Goal: Task Accomplishment & Management: Manage account settings

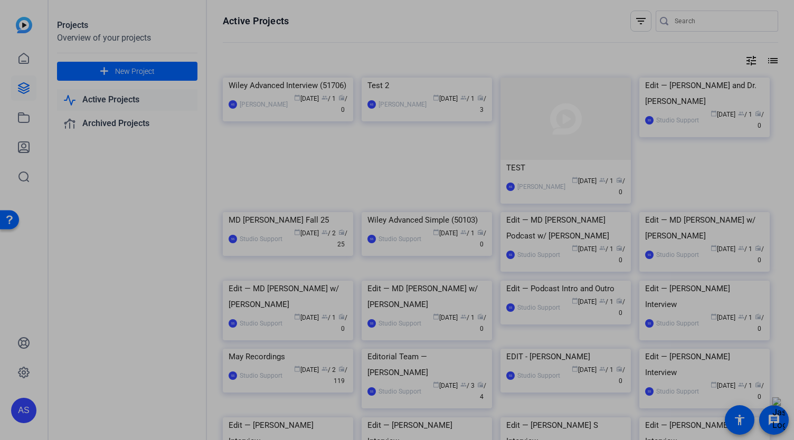
scroll to position [53, 0]
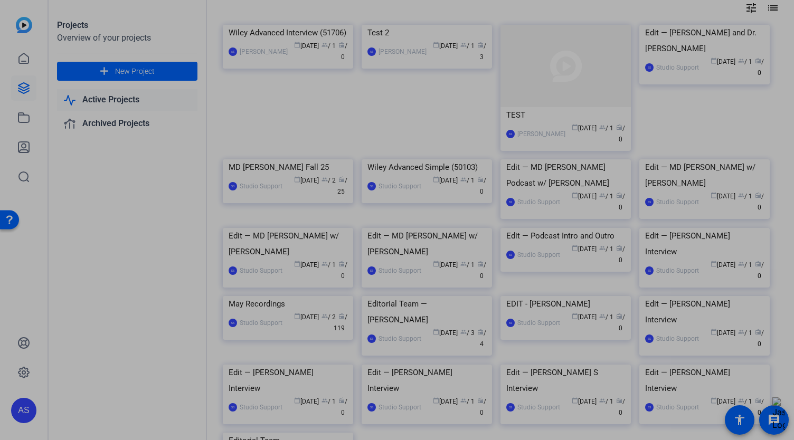
click at [84, 195] on div "Projects Overview of your projects add New Project Active Projects Archived Pro…" at bounding box center [128, 220] width 158 height 440
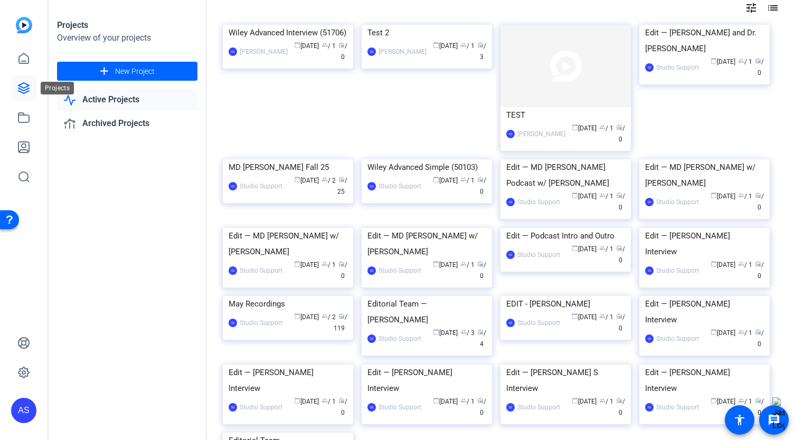
click at [23, 93] on icon at bounding box center [23, 88] width 11 height 11
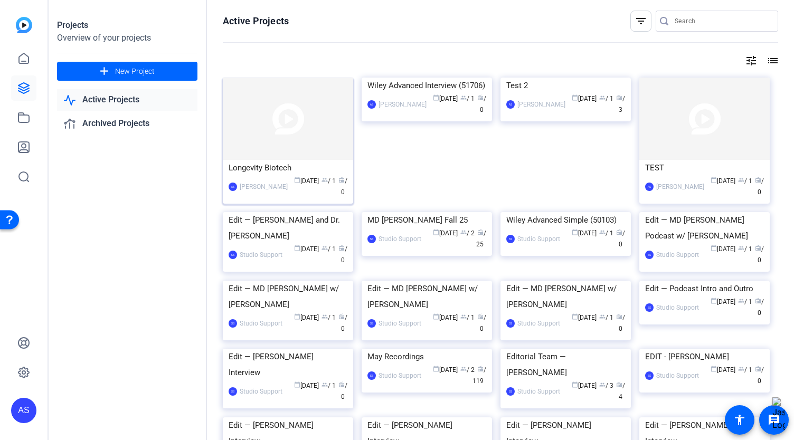
click at [279, 135] on img at bounding box center [288, 119] width 130 height 82
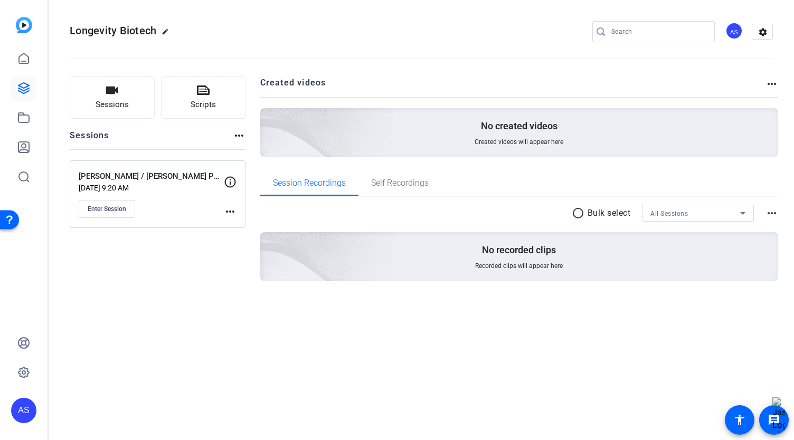
click at [232, 209] on mat-icon "more_horiz" at bounding box center [230, 211] width 13 height 13
click at [201, 196] on div at bounding box center [397, 220] width 794 height 440
click at [160, 173] on p "[PERSON_NAME] / [PERSON_NAME] Podcast Conversation" at bounding box center [151, 177] width 145 height 12
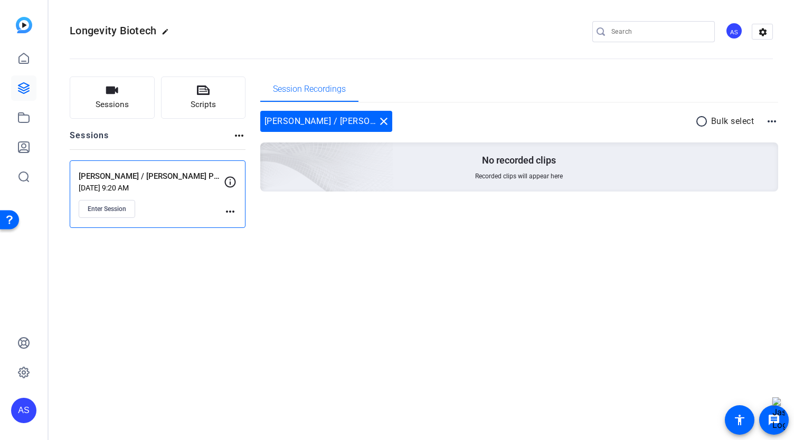
click at [231, 210] on mat-icon "more_horiz" at bounding box center [230, 211] width 13 height 13
click at [231, 222] on button "Edit Session" at bounding box center [256, 226] width 65 height 13
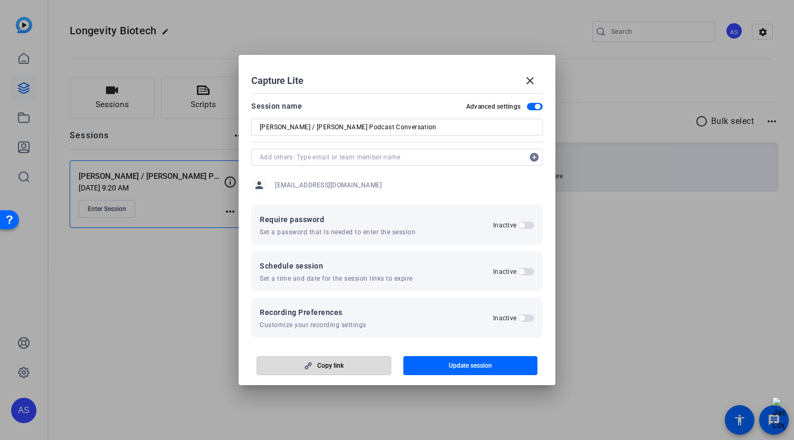
click at [316, 365] on span "button" at bounding box center [324, 365] width 134 height 25
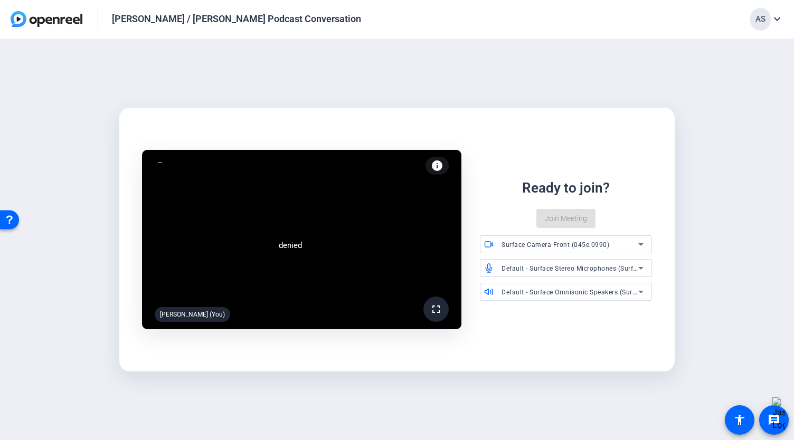
click at [495, 117] on mat-card "denied fullscreen [PERSON_NAME] (You) info Test your audio and video Ready to j…" at bounding box center [397, 240] width 556 height 264
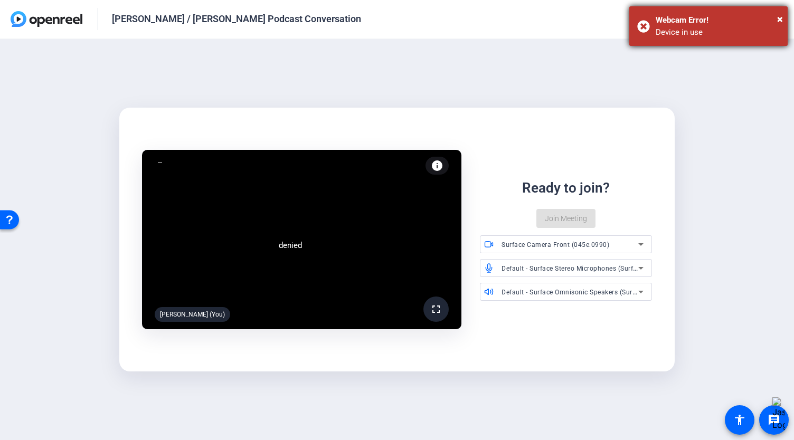
click at [683, 34] on div "Device in use" at bounding box center [718, 32] width 124 height 12
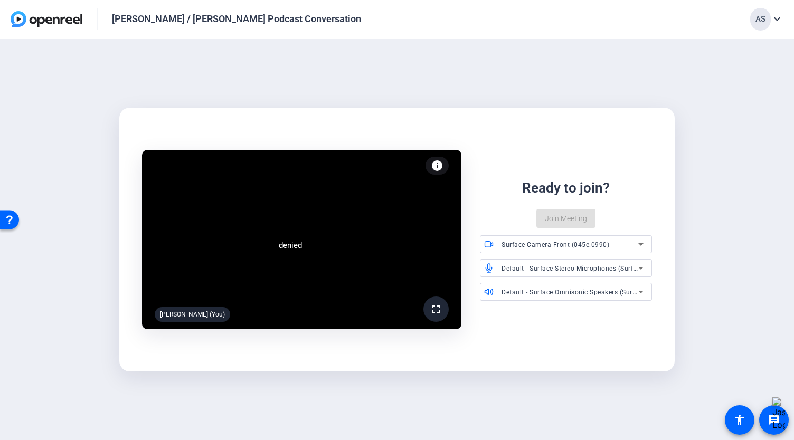
click at [387, 261] on video at bounding box center [301, 239] width 319 height 179
click at [533, 250] on div "Surface Camera Front (045e:0990)" at bounding box center [569, 244] width 137 height 13
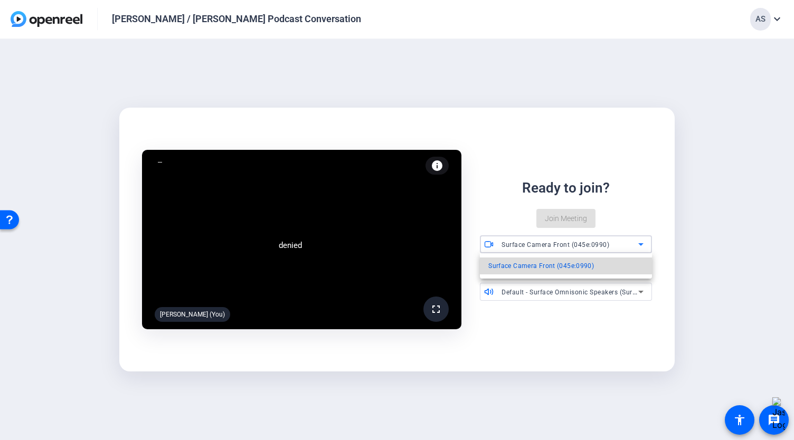
click at [527, 270] on span "Surface Camera Front (045e:0990)" at bounding box center [541, 266] width 106 height 13
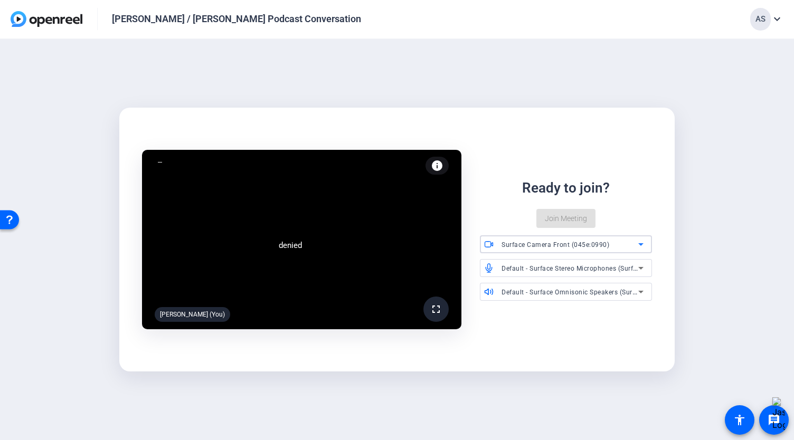
click at [436, 171] on mat-icon "info" at bounding box center [437, 165] width 13 height 13
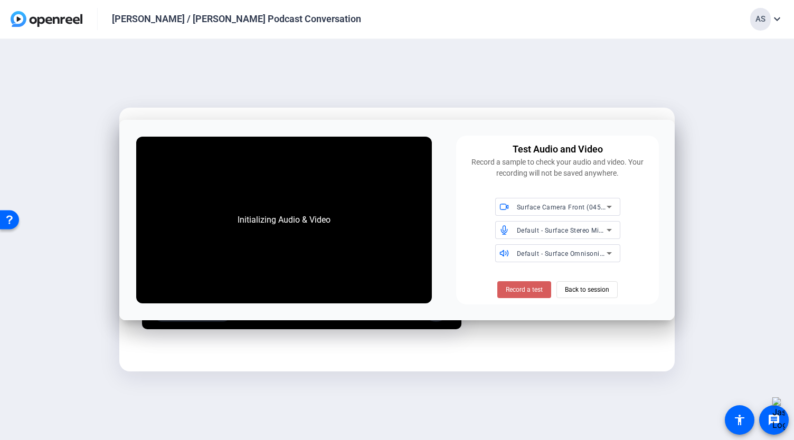
click at [524, 290] on span "Record a test" at bounding box center [524, 290] width 37 height 10
click at [507, 283] on span at bounding box center [524, 289] width 54 height 25
click at [553, 287] on div "Record a test Back to session" at bounding box center [557, 289] width 120 height 17
click at [557, 286] on span at bounding box center [587, 289] width 60 height 25
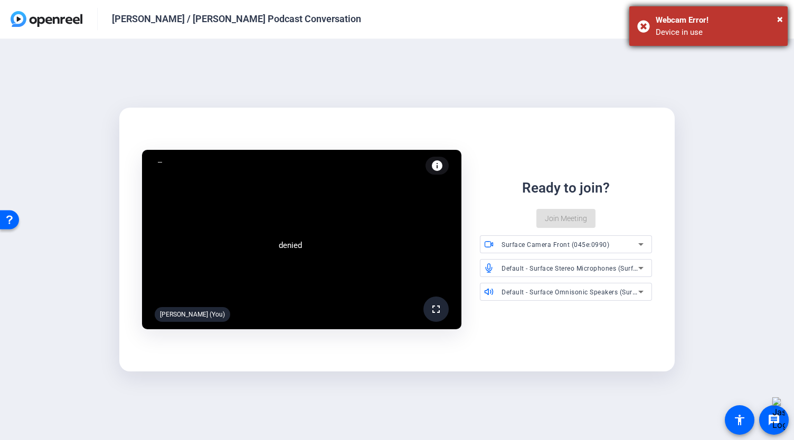
click at [776, 16] on div "Webcam Error!" at bounding box center [718, 20] width 124 height 12
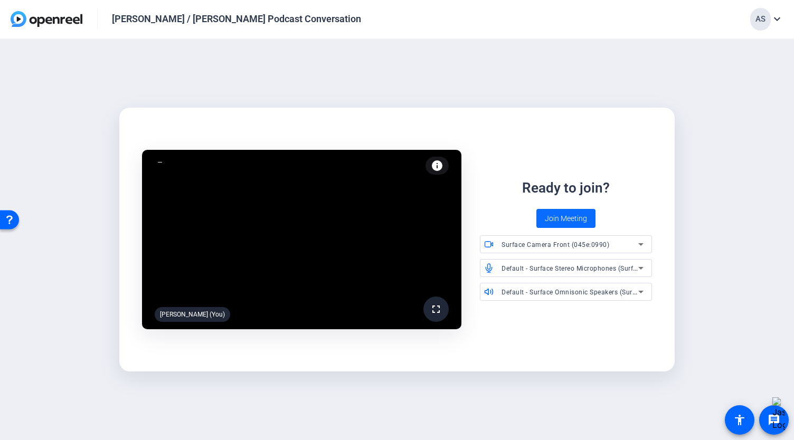
click at [553, 218] on span "Join Meeting" at bounding box center [566, 218] width 42 height 11
click at [558, 221] on span "Join Meeting" at bounding box center [566, 218] width 42 height 11
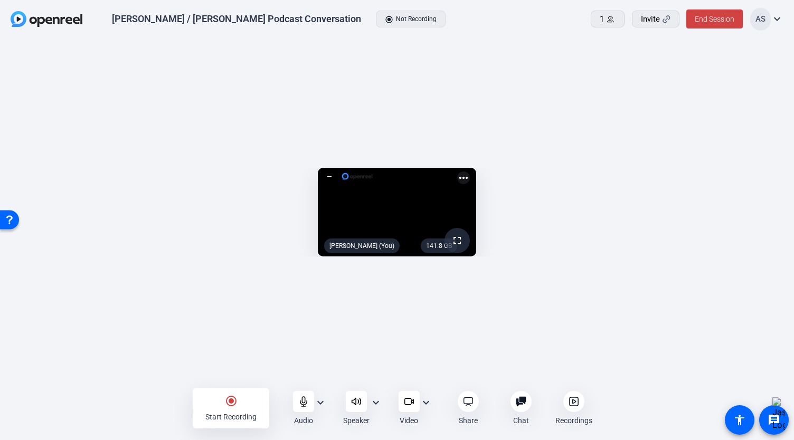
click at [319, 404] on mat-icon "expand_more" at bounding box center [320, 402] width 13 height 13
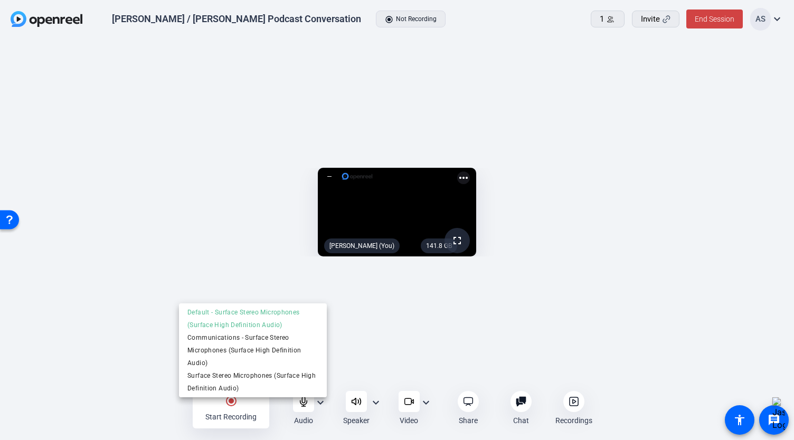
click at [645, 22] on div at bounding box center [397, 220] width 794 height 440
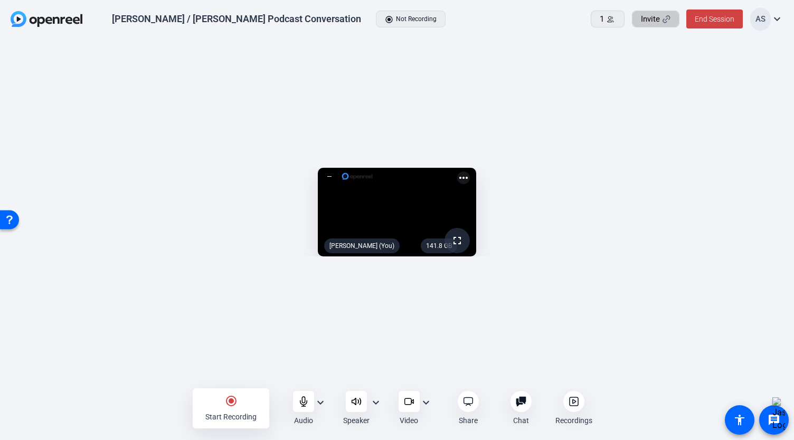
click at [649, 22] on span "Invite" at bounding box center [650, 19] width 19 height 12
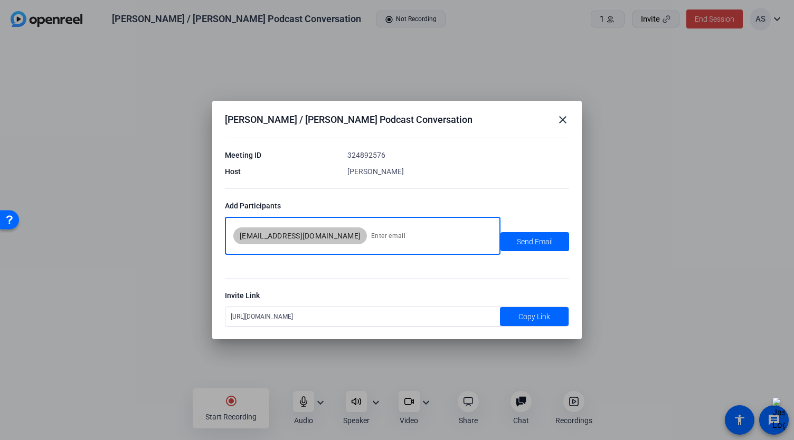
click at [371, 242] on input at bounding box center [429, 235] width 117 height 21
click at [563, 124] on mat-icon "close" at bounding box center [562, 119] width 13 height 13
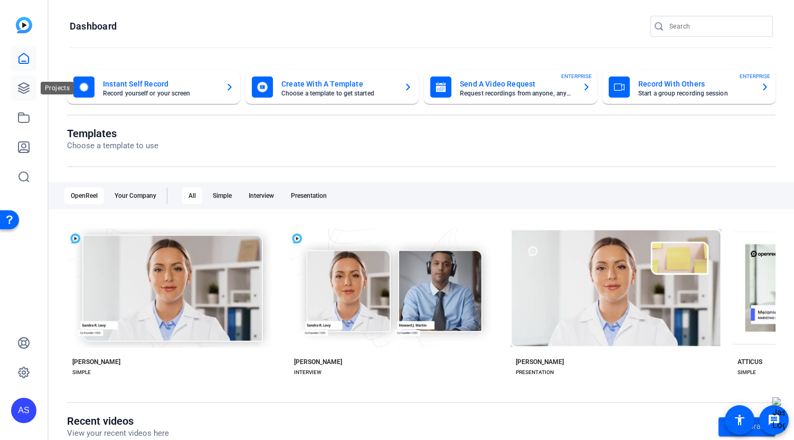
click at [23, 89] on icon at bounding box center [23, 88] width 13 height 13
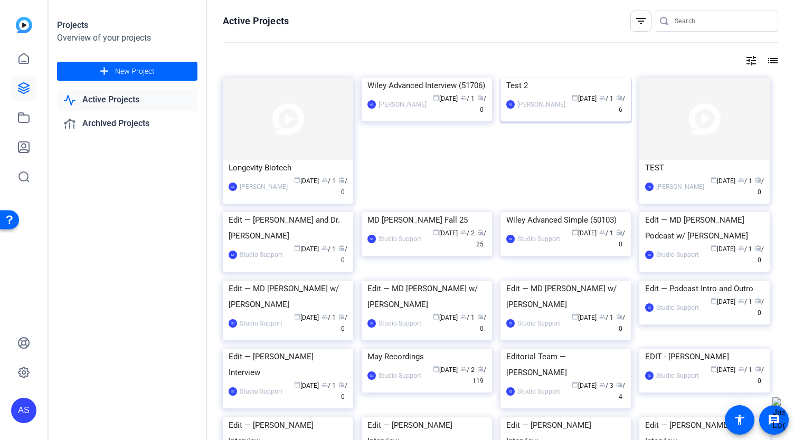
click at [552, 78] on img at bounding box center [565, 78] width 130 height 0
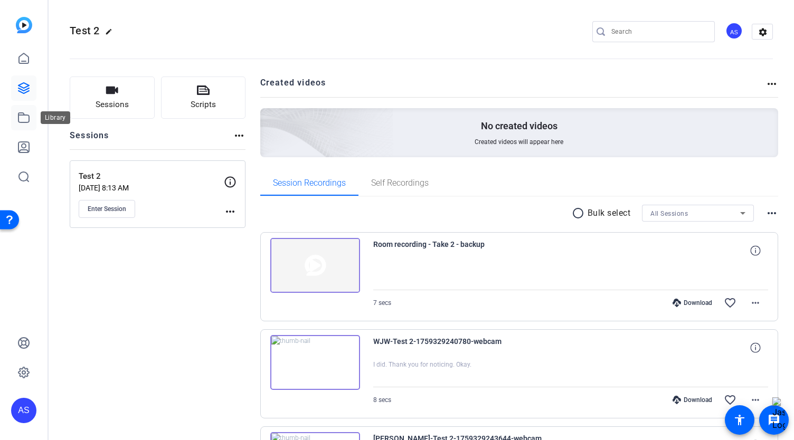
click at [20, 119] on icon at bounding box center [23, 117] width 13 height 13
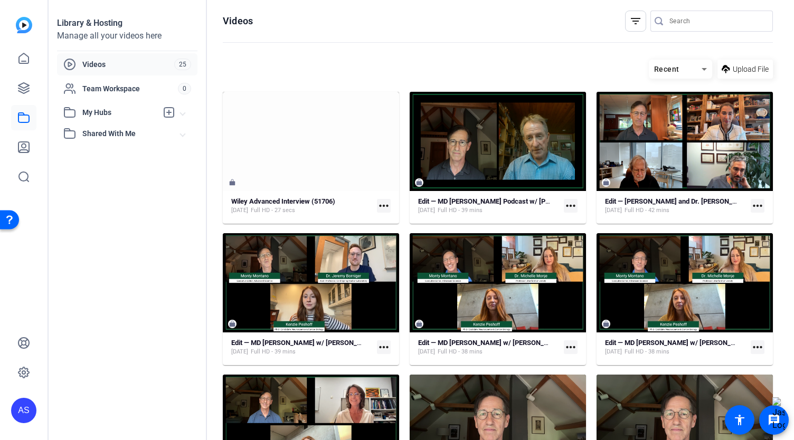
click at [385, 206] on mat-icon "more_horiz" at bounding box center [384, 206] width 14 height 14
click at [385, 220] on span "Edit in Creator" at bounding box center [406, 221] width 44 height 13
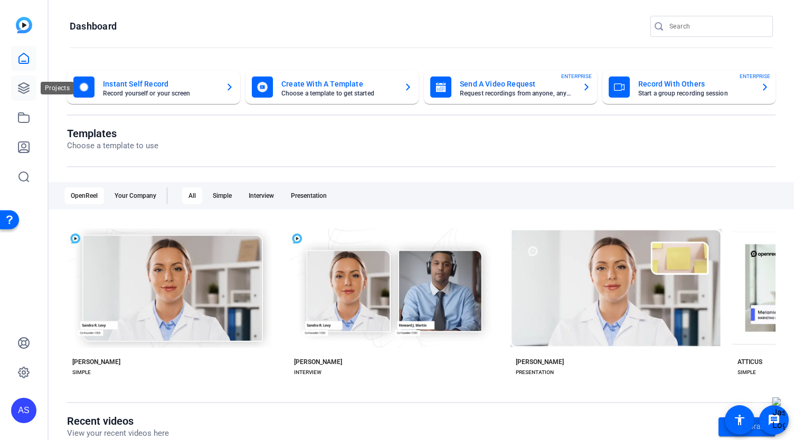
click at [16, 87] on link at bounding box center [23, 87] width 25 height 25
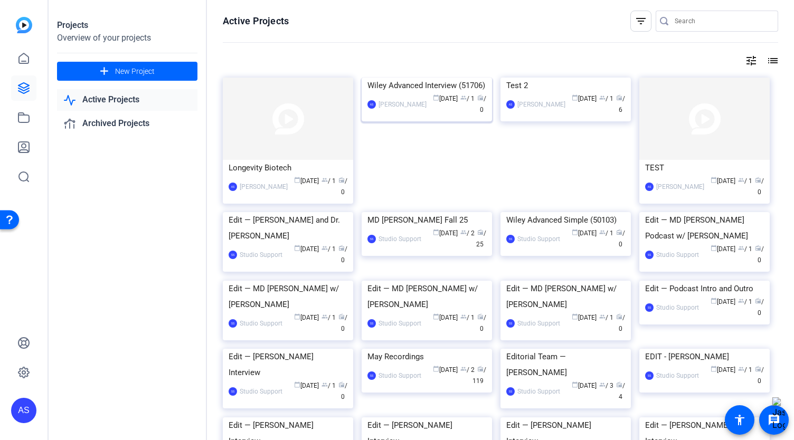
click at [440, 78] on img at bounding box center [427, 78] width 130 height 0
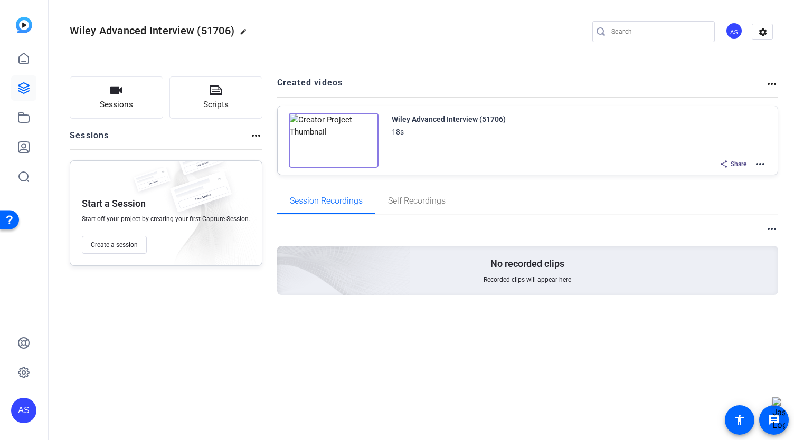
click at [410, 141] on div "Wiley Advanced Interview (51706) 18s Share more_horiz" at bounding box center [579, 142] width 375 height 58
click at [420, 121] on div "Wiley Advanced Interview (51706)" at bounding box center [449, 119] width 114 height 13
click at [338, 145] on img at bounding box center [334, 140] width 90 height 55
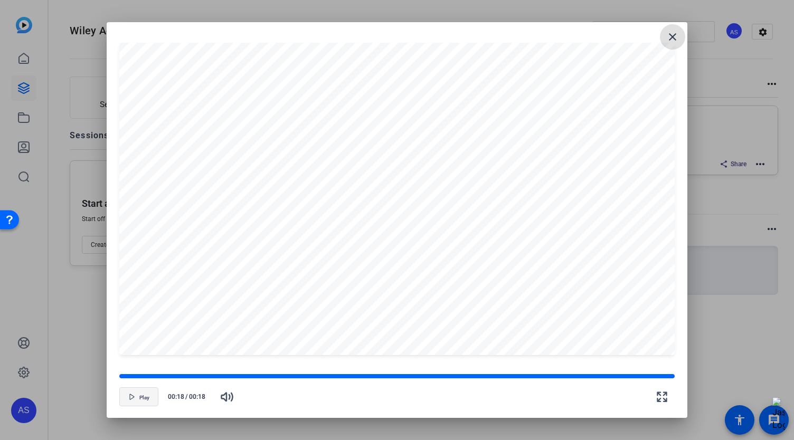
click at [134, 401] on span "button" at bounding box center [139, 396] width 38 height 25
click at [672, 42] on mat-icon "close" at bounding box center [672, 37] width 13 height 13
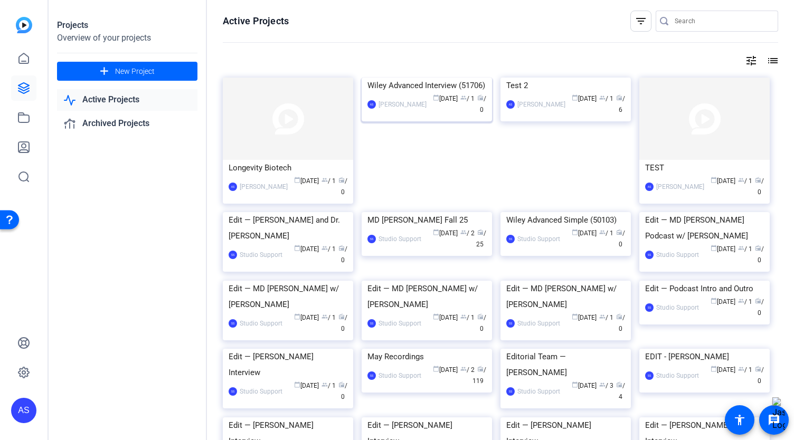
click at [444, 78] on img at bounding box center [427, 78] width 130 height 0
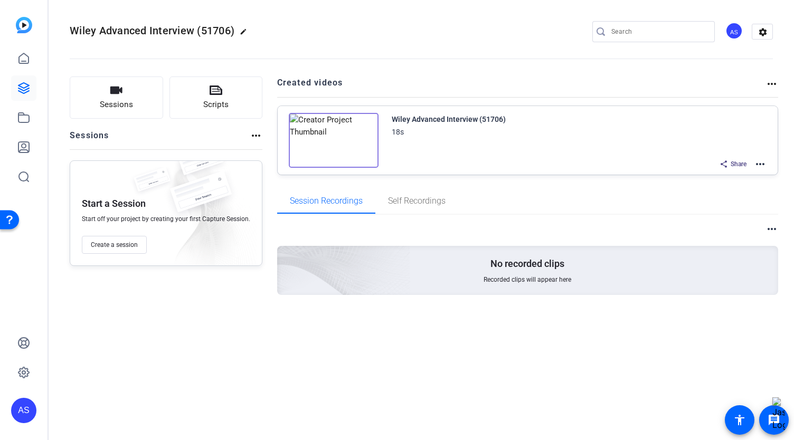
click at [335, 143] on img at bounding box center [334, 140] width 90 height 55
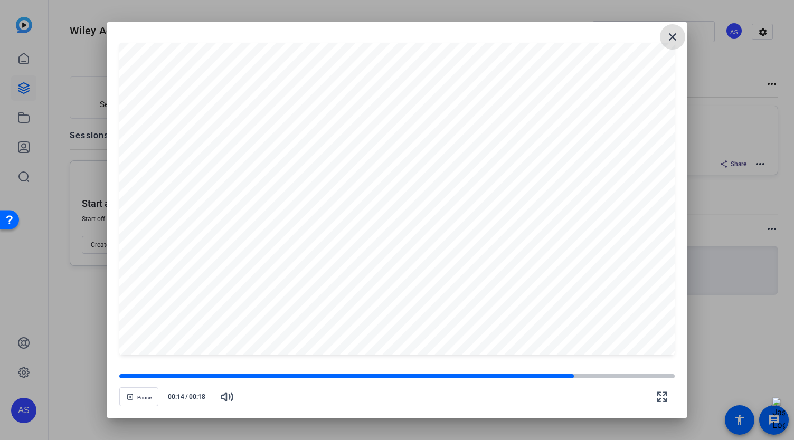
click at [670, 41] on mat-icon "close" at bounding box center [672, 37] width 13 height 13
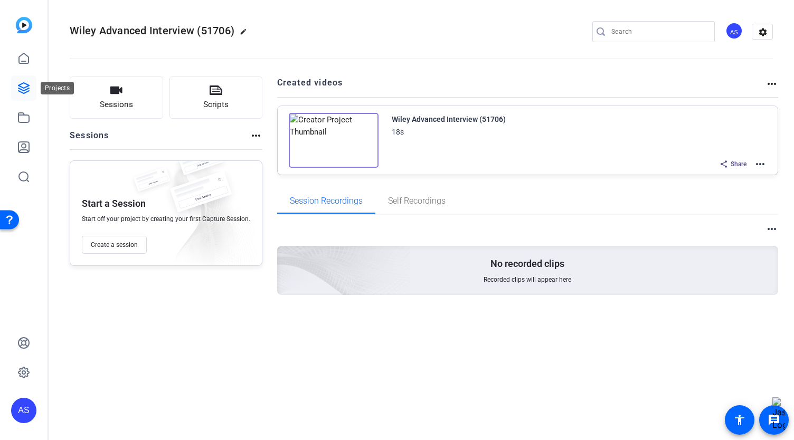
click at [25, 96] on link at bounding box center [23, 87] width 25 height 25
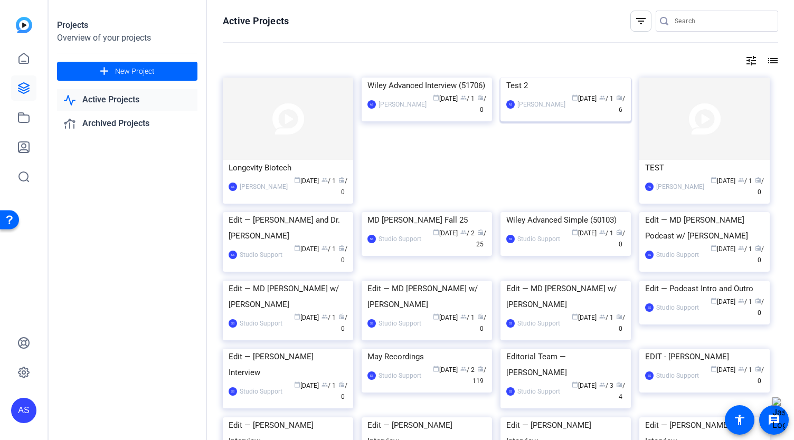
click at [594, 78] on img at bounding box center [565, 78] width 130 height 0
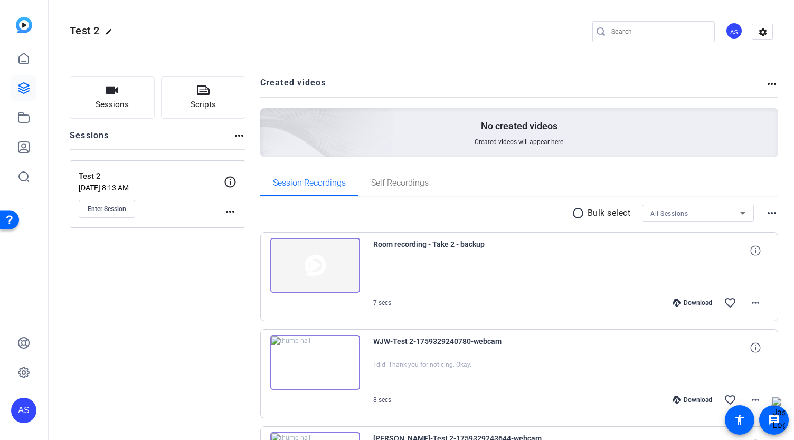
click at [232, 209] on mat-icon "more_horiz" at bounding box center [230, 211] width 13 height 13
click at [245, 239] on span "Archive Session" at bounding box center [256, 239] width 48 height 13
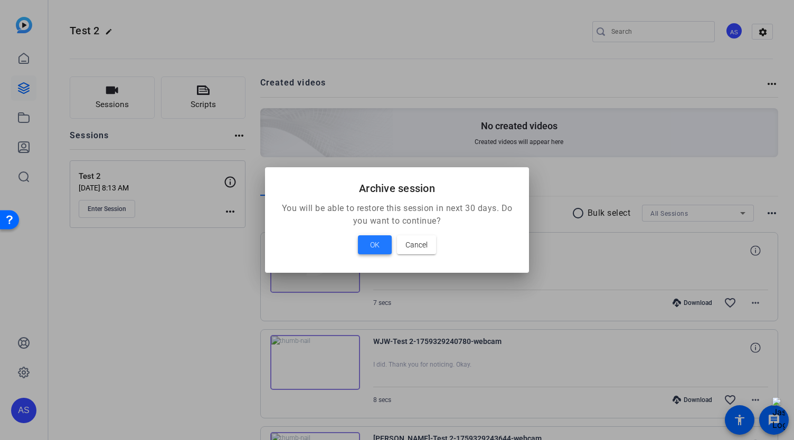
click at [374, 245] on span "OK" at bounding box center [375, 245] width 10 height 13
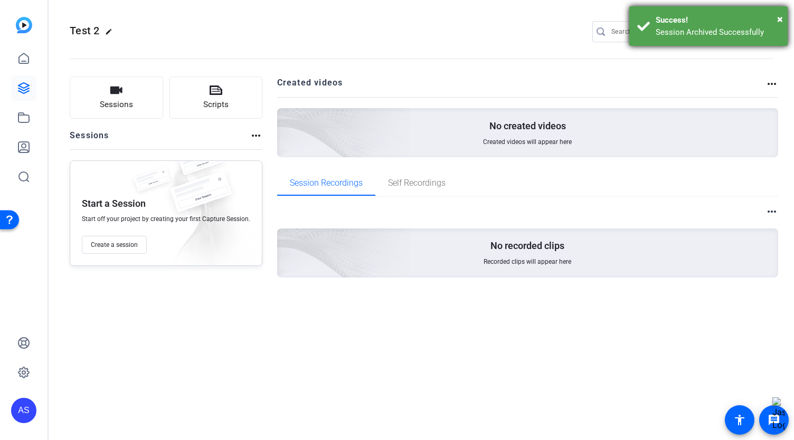
click at [787, 22] on div "× Success! Session Archived Successfully" at bounding box center [708, 26] width 158 height 40
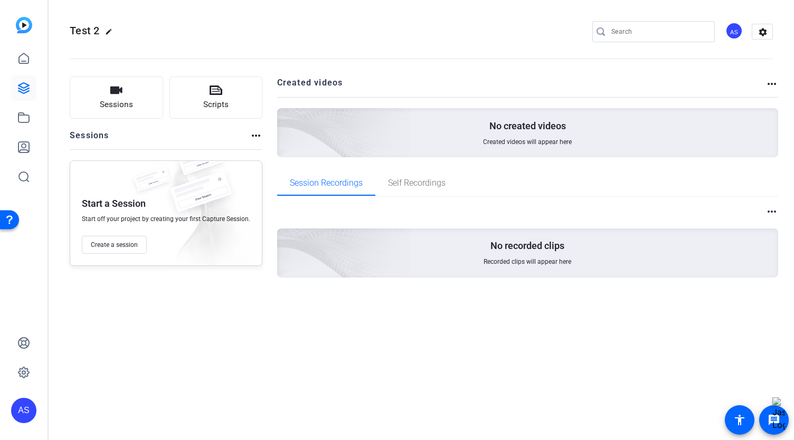
click at [771, 87] on mat-icon "more_horiz" at bounding box center [771, 84] width 13 height 13
click at [775, 87] on div at bounding box center [397, 220] width 794 height 440
click at [93, 34] on span "Test 2" at bounding box center [85, 30] width 30 height 13
click at [101, 33] on h2 "Test 2 edit" at bounding box center [94, 31] width 48 height 18
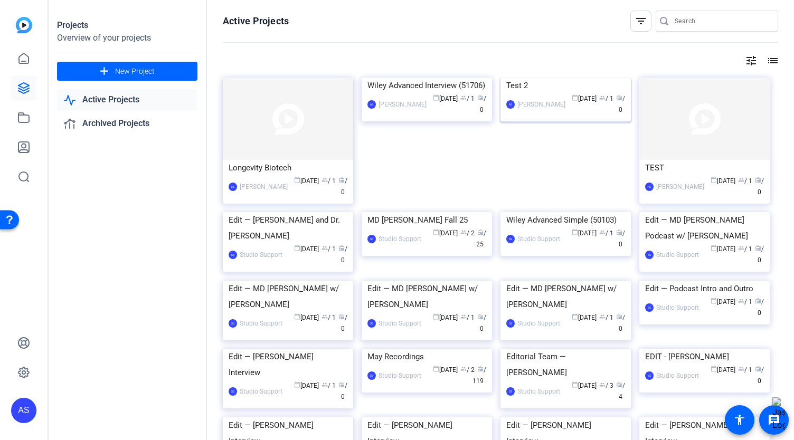
drag, startPoint x: 555, startPoint y: 131, endPoint x: 545, endPoint y: 125, distance: 11.9
click at [545, 78] on img at bounding box center [565, 78] width 130 height 0
click at [420, 212] on img at bounding box center [427, 212] width 130 height 0
click at [420, 78] on img at bounding box center [427, 78] width 130 height 0
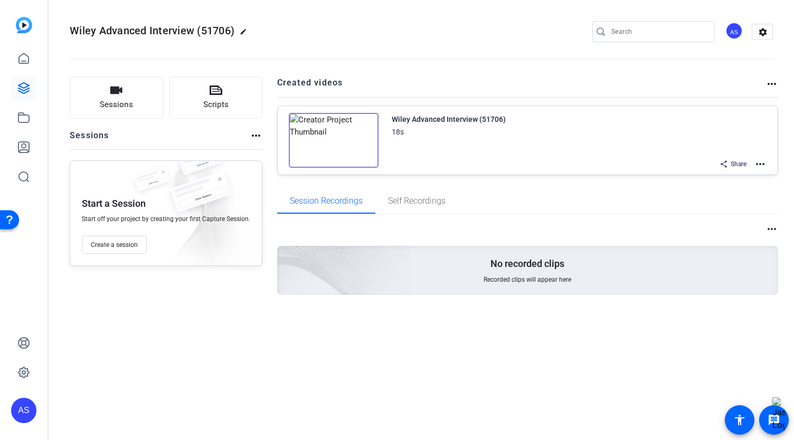
click at [329, 135] on img at bounding box center [334, 140] width 90 height 55
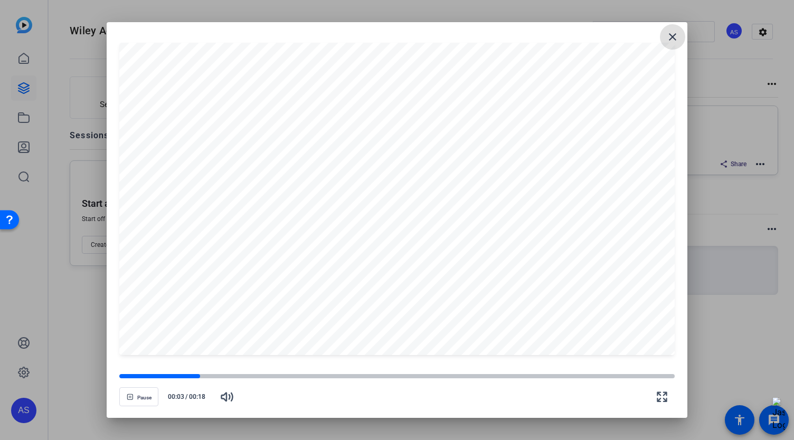
click at [667, 41] on mat-icon "close" at bounding box center [672, 37] width 13 height 13
